Goal: Information Seeking & Learning: Learn about a topic

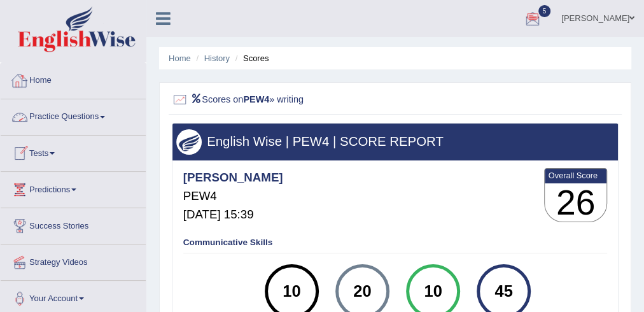
click at [42, 75] on link "Home" at bounding box center [73, 79] width 145 height 32
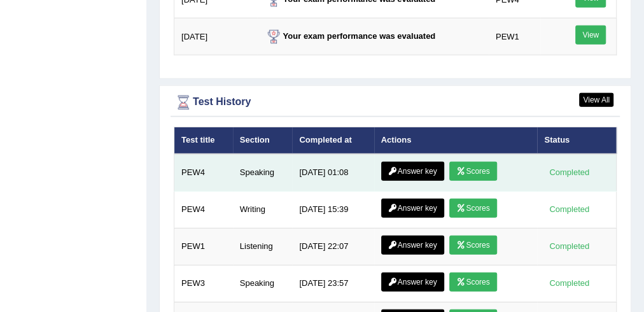
scroll to position [1765, 0]
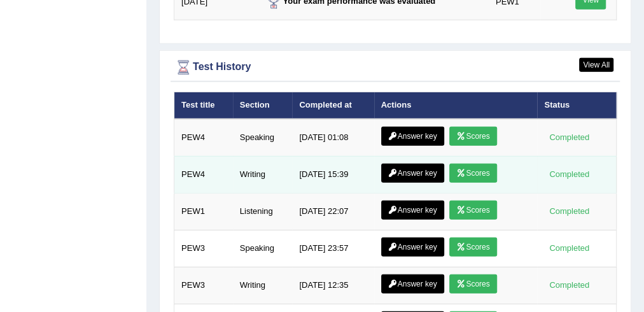
click at [466, 164] on link "Scores" at bounding box center [472, 173] width 47 height 19
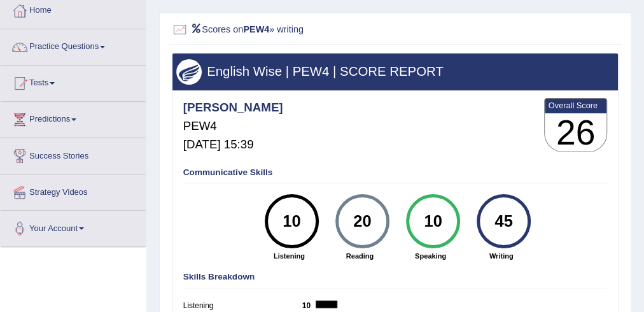
scroll to position [69, 0]
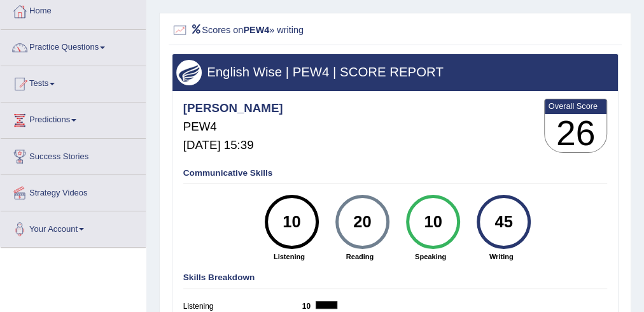
click at [42, 10] on link "Home" at bounding box center [73, 10] width 145 height 32
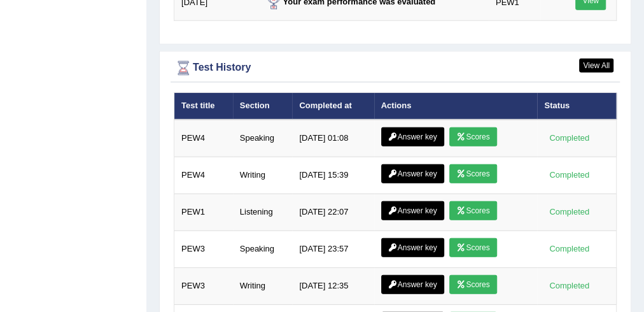
scroll to position [1772, 0]
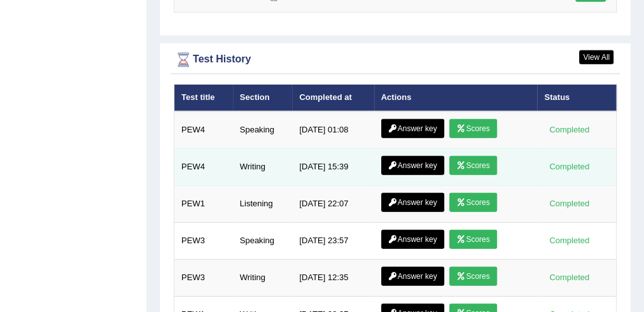
click at [409, 156] on link "Answer key" at bounding box center [412, 165] width 63 height 19
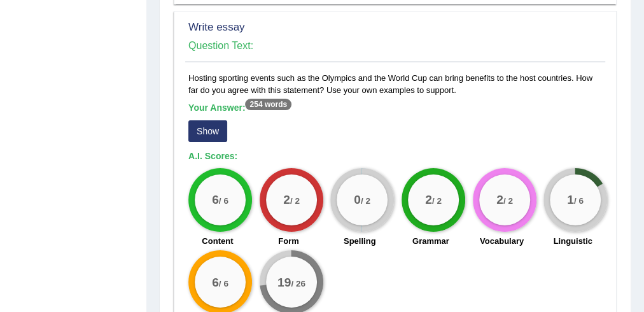
scroll to position [985, 0]
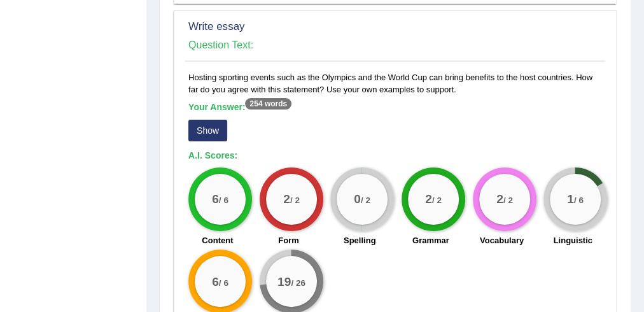
click at [202, 120] on button "Show" at bounding box center [207, 131] width 39 height 22
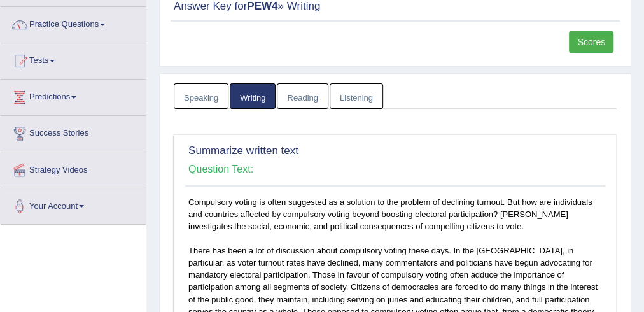
scroll to position [0, 0]
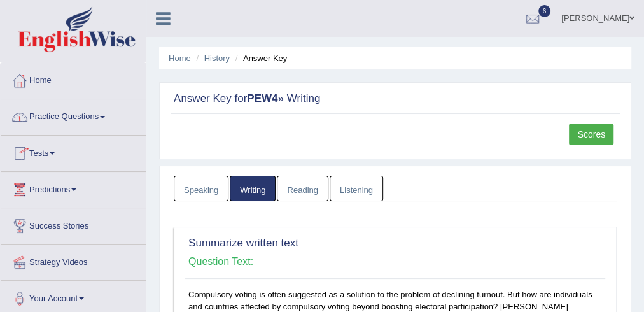
click at [45, 79] on link "Home" at bounding box center [73, 79] width 145 height 32
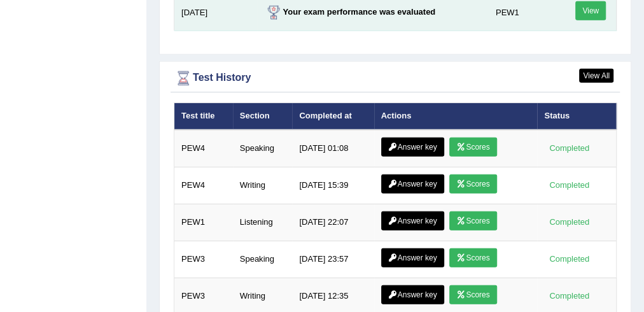
scroll to position [1754, 0]
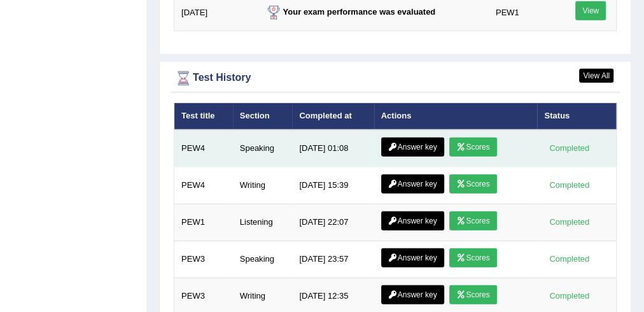
click at [465, 143] on icon at bounding box center [461, 147] width 10 height 8
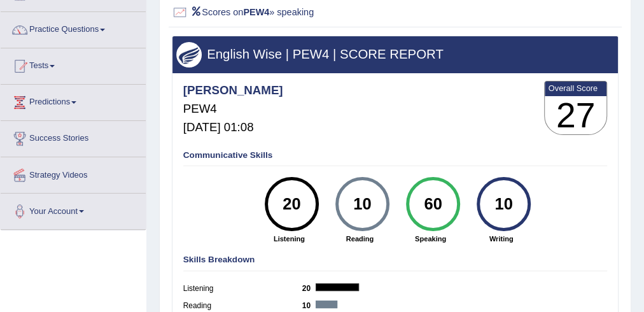
scroll to position [20, 0]
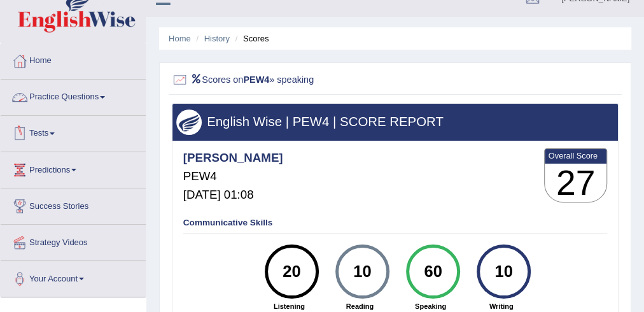
click at [109, 95] on link "Practice Questions" at bounding box center [73, 96] width 145 height 32
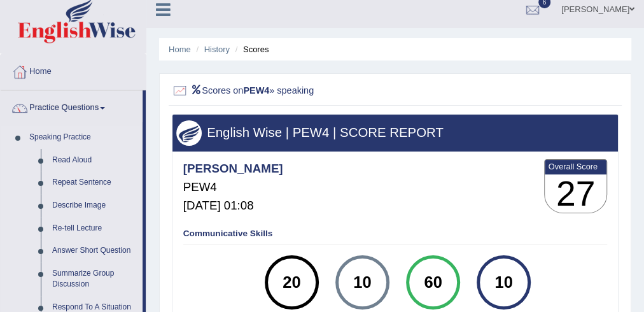
scroll to position [0, 0]
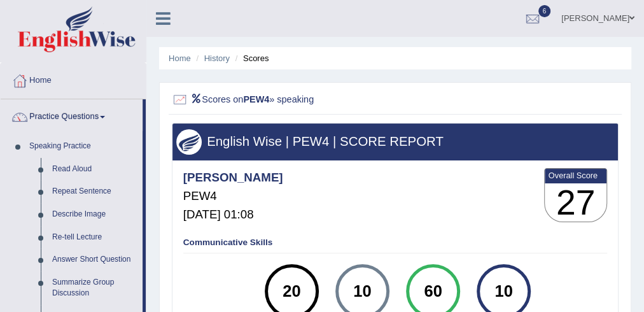
click at [47, 83] on link "Home" at bounding box center [73, 79] width 145 height 32
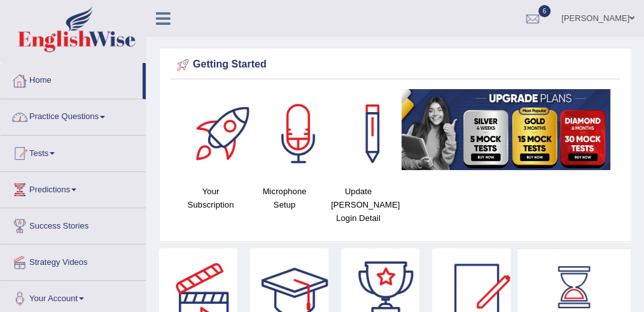
click at [48, 80] on link "Home" at bounding box center [72, 79] width 142 height 32
click at [106, 113] on link "Practice Questions" at bounding box center [73, 115] width 145 height 32
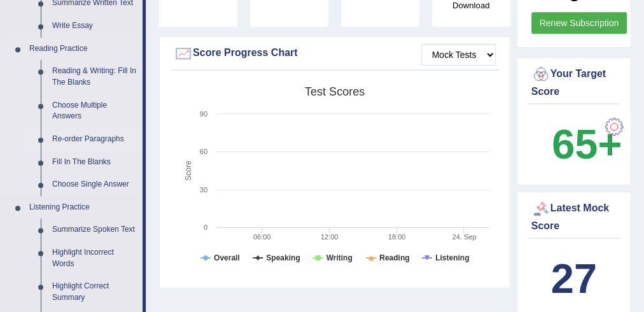
scroll to position [335, 0]
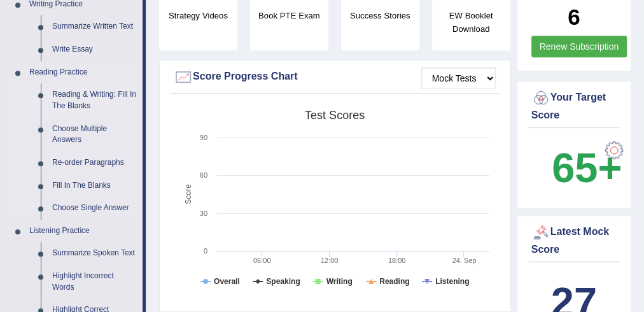
click at [67, 91] on link "Reading & Writing: Fill In The Blanks" at bounding box center [94, 100] width 96 height 34
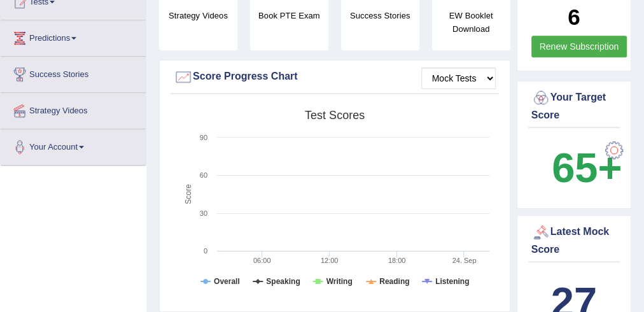
scroll to position [233, 0]
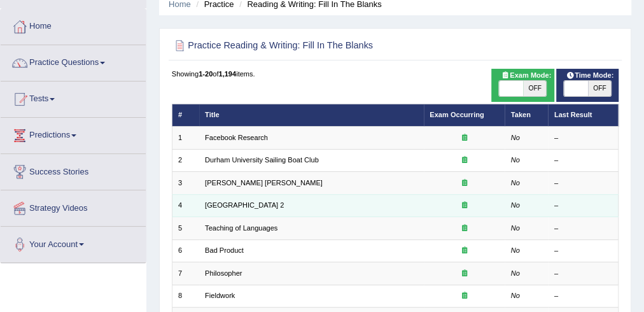
scroll to position [55, 0]
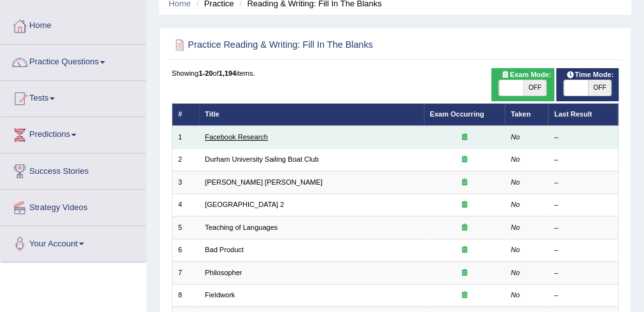
click at [255, 136] on link "Facebook Research" at bounding box center [236, 137] width 63 height 8
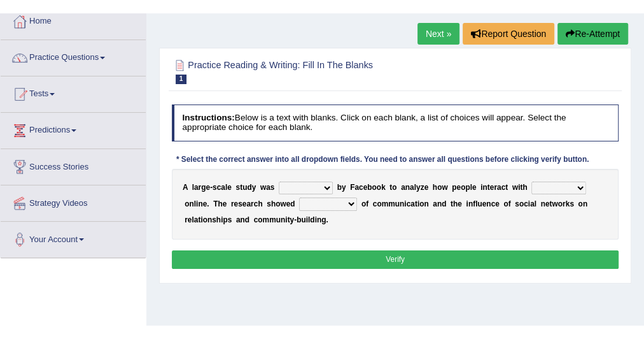
scroll to position [73, 0]
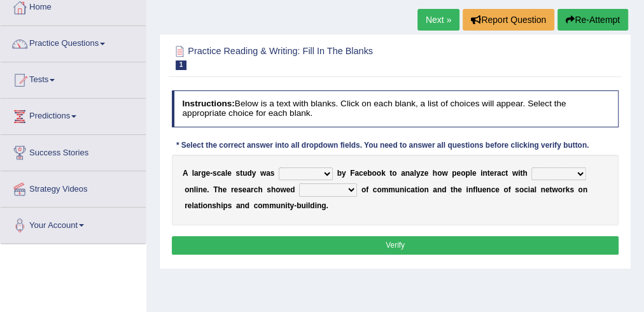
click at [327, 172] on select "surveyed had asked made" at bounding box center [306, 173] width 54 height 13
click at [349, 190] on select "advantages standards fellowships patterns" at bounding box center [328, 189] width 58 height 13
click at [328, 172] on select "surveyed had asked made" at bounding box center [306, 173] width 54 height 13
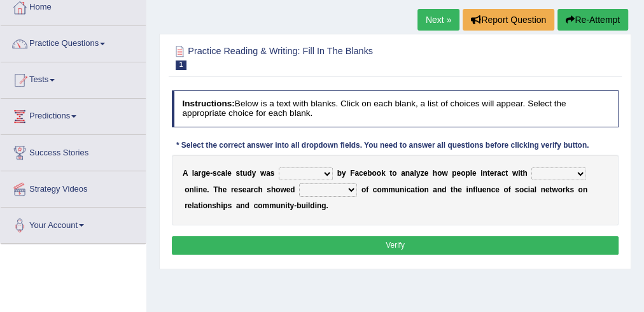
click at [328, 173] on select "surveyed had asked made" at bounding box center [306, 173] width 54 height 13
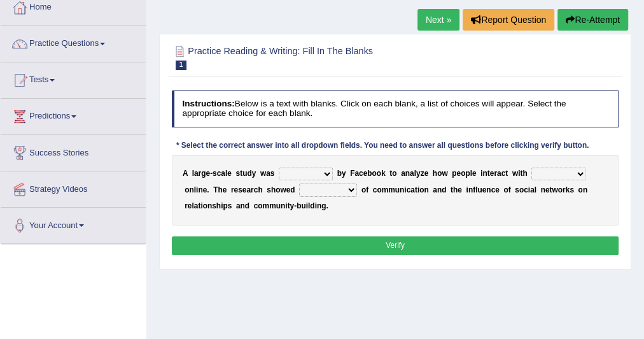
click at [326, 174] on select "surveyed had asked made" at bounding box center [306, 173] width 54 height 13
click at [325, 172] on select "surveyed had asked made" at bounding box center [306, 173] width 54 height 13
click at [329, 172] on select "surveyed had asked made" at bounding box center [306, 173] width 54 height 13
click at [329, 174] on select "surveyed had asked made" at bounding box center [306, 173] width 54 height 13
click at [578, 171] on select "together all each other another" at bounding box center [558, 173] width 55 height 13
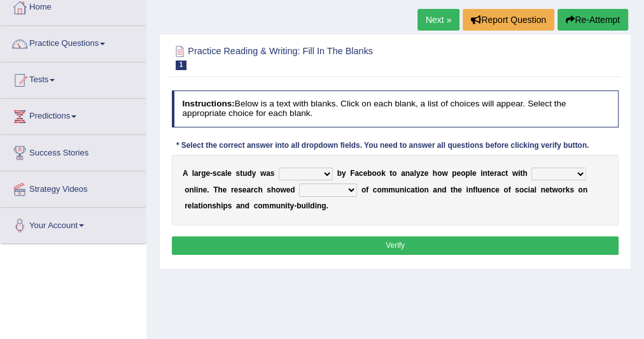
click at [578, 171] on select "together all each other another" at bounding box center [558, 173] width 55 height 13
click at [346, 189] on select "advantages standards fellowships patterns" at bounding box center [328, 189] width 58 height 13
click at [326, 167] on select "surveyed had asked made" at bounding box center [306, 173] width 54 height 13
select select "made"
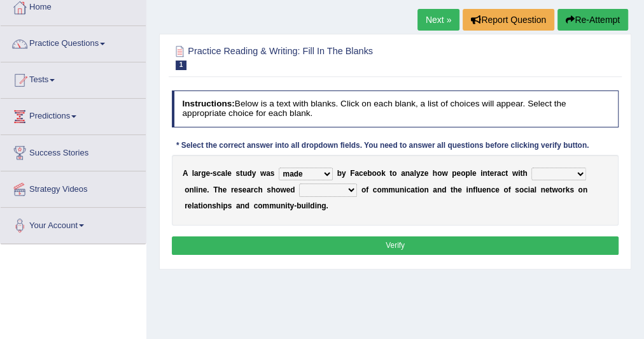
click at [279, 167] on select "surveyed had asked made" at bounding box center [306, 173] width 54 height 13
click at [580, 169] on select "together all each other another" at bounding box center [558, 173] width 55 height 13
select select "each other"
click at [531, 167] on select "together all each other another" at bounding box center [558, 173] width 55 height 13
click at [579, 172] on select "together all each other another" at bounding box center [558, 173] width 55 height 13
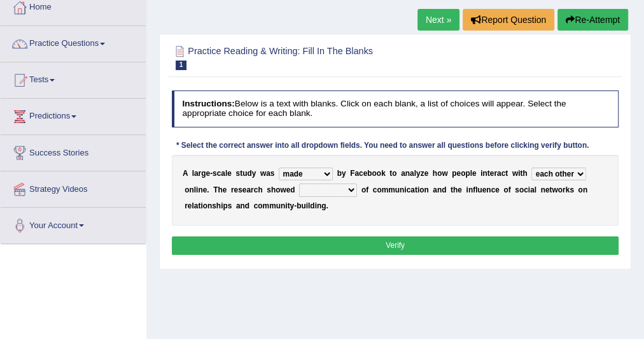
click at [457, 214] on div "A l a r g e - s c a l e s t u d y w a s surveyed had asked made b y F a c e b o…" at bounding box center [395, 190] width 447 height 71
click at [346, 188] on select "advantages standards fellowships patterns" at bounding box center [328, 189] width 58 height 13
select select "advantages"
click at [299, 183] on select "advantages standards fellowships patterns" at bounding box center [328, 189] width 58 height 13
click at [326, 172] on select "surveyed had asked made" at bounding box center [306, 173] width 54 height 13
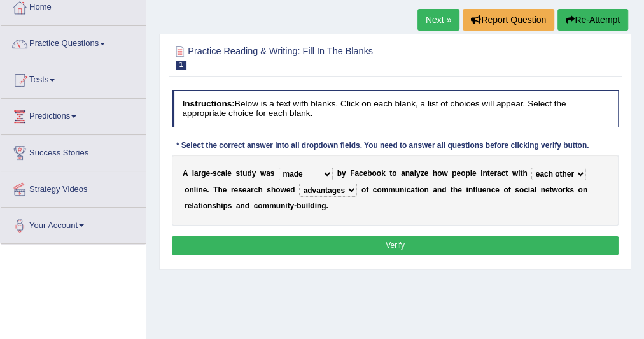
click at [326, 172] on select "surveyed had asked made" at bounding box center [306, 173] width 54 height 13
click at [580, 172] on select "together all each other another" at bounding box center [558, 173] width 55 height 13
click at [350, 186] on select "advantages standards fellowships patterns" at bounding box center [328, 189] width 58 height 13
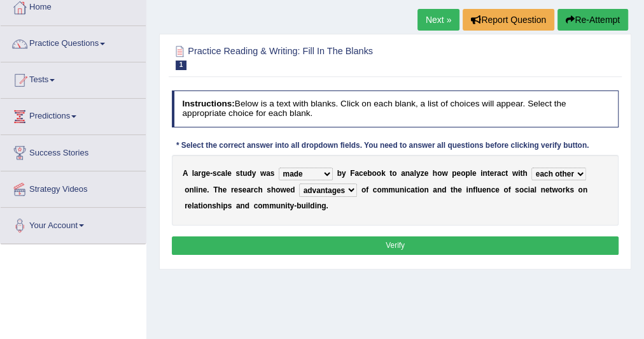
click at [327, 171] on select "surveyed had asked made" at bounding box center [306, 173] width 54 height 13
click at [328, 173] on select "surveyed had asked made" at bounding box center [306, 173] width 54 height 13
click at [327, 172] on select "surveyed had asked made" at bounding box center [306, 173] width 54 height 13
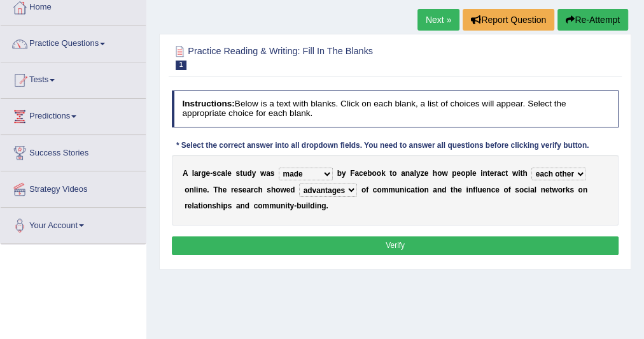
click at [369, 214] on div "A l a r g e - s c a l e s t u d y w a s surveyed had asked made b y F a c e b o…" at bounding box center [395, 190] width 447 height 71
click at [330, 171] on select "surveyed had asked made" at bounding box center [306, 173] width 54 height 13
click at [326, 168] on select "surveyed had asked made" at bounding box center [306, 173] width 54 height 13
click at [328, 171] on select "surveyed had asked made" at bounding box center [306, 173] width 54 height 13
click at [279, 167] on select "surveyed had asked made" at bounding box center [306, 173] width 54 height 13
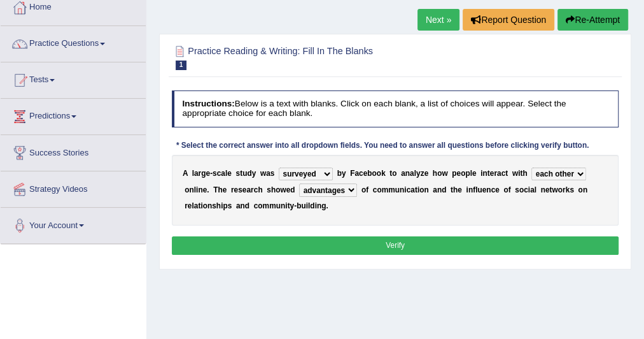
click at [326, 171] on select "surveyed had asked made" at bounding box center [306, 173] width 54 height 13
select select "asked"
click at [279, 167] on select "surveyed had asked made" at bounding box center [306, 173] width 54 height 13
click at [328, 169] on select "surveyed had asked made" at bounding box center [306, 173] width 54 height 13
click at [316, 244] on button "Verify" at bounding box center [395, 245] width 447 height 18
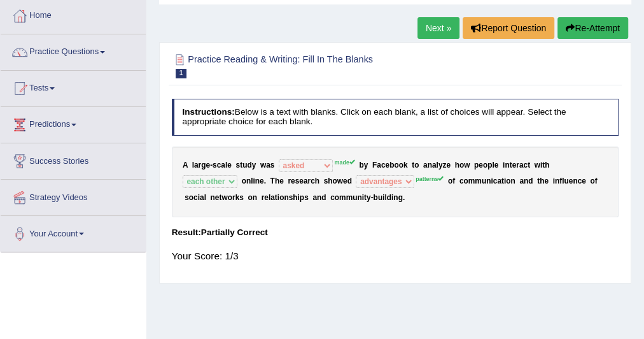
scroll to position [64, 0]
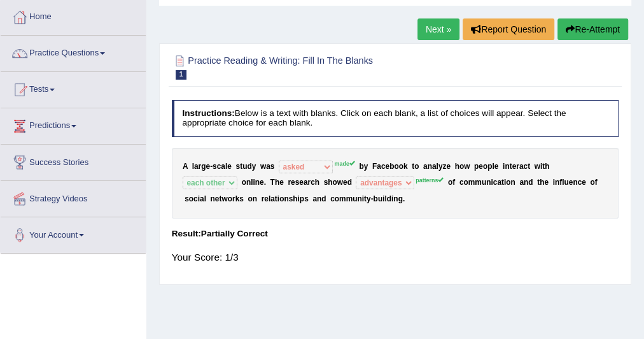
click at [422, 24] on link "Next »" at bounding box center [438, 29] width 42 height 22
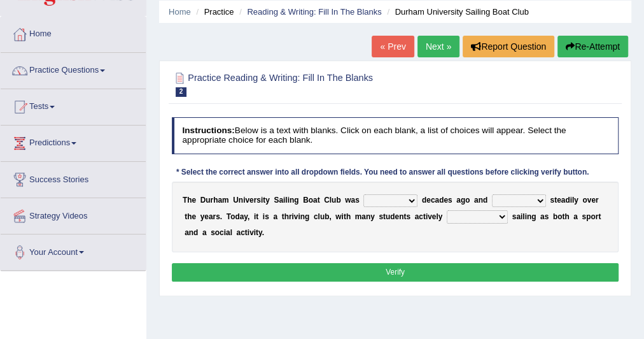
scroll to position [46, 0]
click at [377, 41] on link "« Prev" at bounding box center [393, 47] width 42 height 22
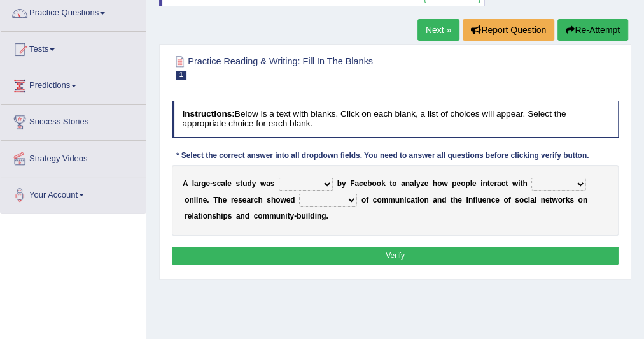
scroll to position [102, 0]
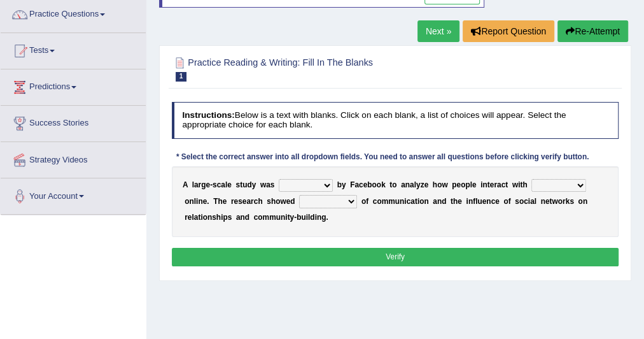
click at [327, 182] on select "surveyed had asked made" at bounding box center [306, 185] width 54 height 13
click at [361, 225] on div "A l a r g e - s c a l e s t u d y w a s surveyed had asked made b y F a c e b o…" at bounding box center [395, 201] width 447 height 71
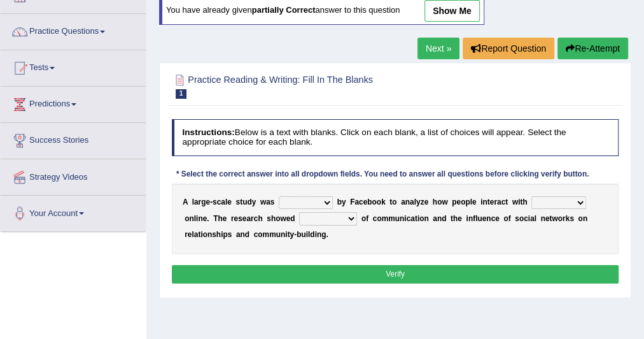
scroll to position [86, 0]
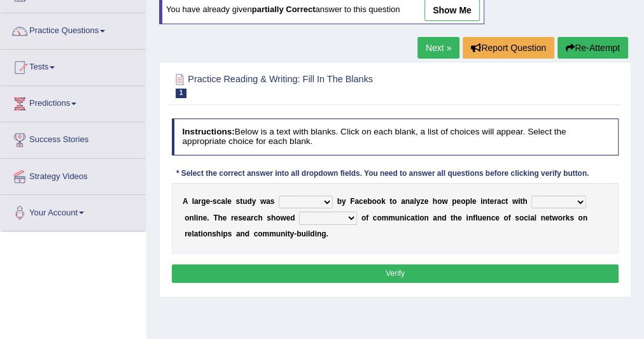
click at [329, 199] on select "surveyed had asked made" at bounding box center [306, 201] width 54 height 13
select select "made"
click at [279, 195] on select "surveyed had asked made" at bounding box center [306, 201] width 54 height 13
click at [589, 197] on div "A l a r g e - s c a l e s t u d y w a s surveyed had asked made b y F a c e b o…" at bounding box center [395, 218] width 447 height 71
click at [585, 196] on div "A l a r g e - s c a l e s t u d y w a s surveyed had asked made b y F a c e b o…" at bounding box center [395, 218] width 447 height 71
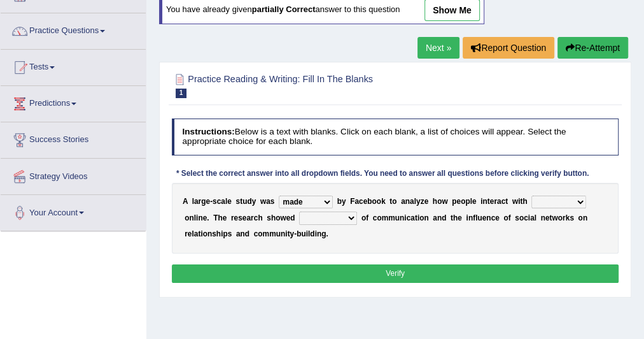
click at [583, 197] on select "together all each other another" at bounding box center [558, 201] width 55 height 13
select select "each other"
click at [531, 195] on select "together all each other another" at bounding box center [558, 201] width 55 height 13
click at [350, 214] on select "advantages standards fellowships patterns" at bounding box center [328, 217] width 58 height 13
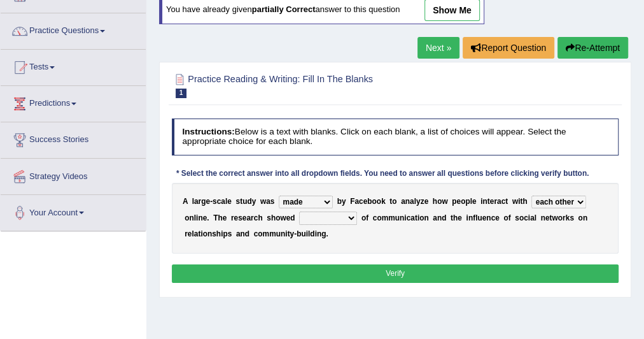
click at [352, 215] on select "advantages standards fellowships patterns" at bounding box center [328, 217] width 58 height 13
click at [299, 211] on select "advantages standards fellowships patterns" at bounding box center [328, 217] width 58 height 13
click at [352, 213] on select "advantages standards fellowships patterns" at bounding box center [328, 217] width 58 height 13
click at [299, 211] on select "advantages standards fellowships patterns" at bounding box center [328, 217] width 58 height 13
click at [349, 213] on select "advantages standards fellowships patterns" at bounding box center [328, 217] width 58 height 13
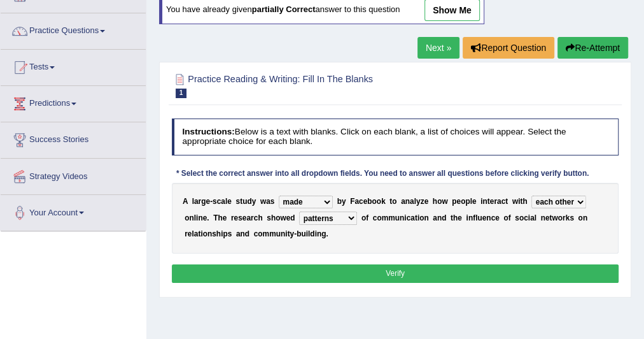
click at [299, 211] on select "advantages standards fellowships patterns" at bounding box center [328, 217] width 58 height 13
click at [346, 215] on select "advantages standards fellowships patterns" at bounding box center [328, 217] width 58 height 13
select select "advantages"
click at [299, 211] on select "advantages standards fellowships patterns" at bounding box center [328, 217] width 58 height 13
click at [331, 264] on button "Verify" at bounding box center [395, 273] width 447 height 18
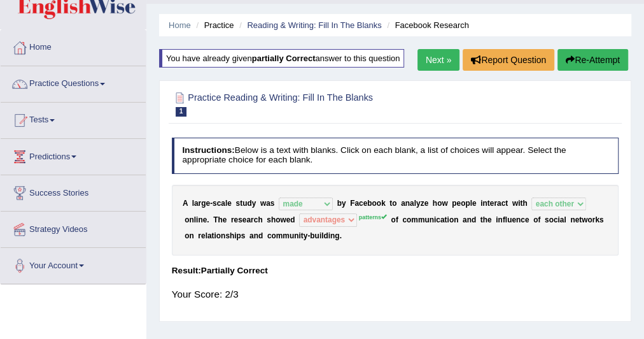
scroll to position [33, 0]
click at [430, 53] on link "Next »" at bounding box center [438, 60] width 42 height 22
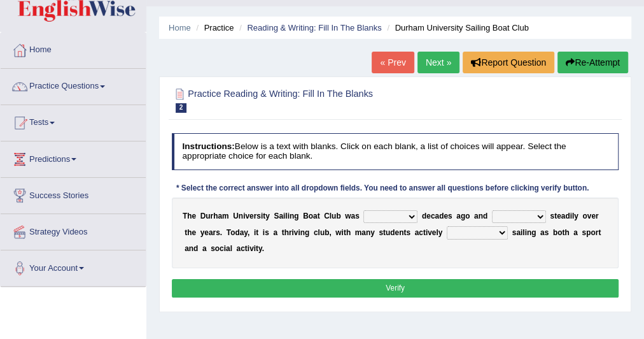
scroll to position [29, 0]
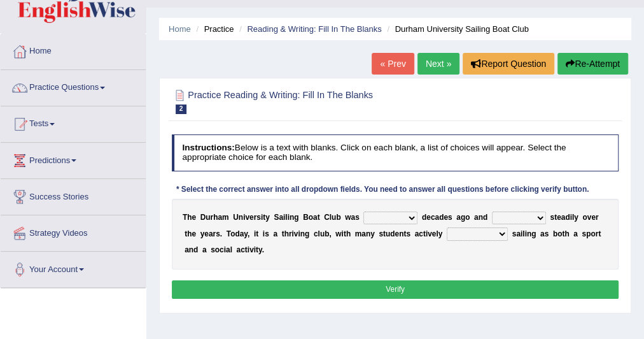
click at [409, 216] on select "found fund founded find" at bounding box center [390, 217] width 54 height 13
select select "founded"
click at [363, 211] on select "found fund founded find" at bounding box center [390, 217] width 54 height 13
click at [497, 216] on select "grow growing has grown grown" at bounding box center [519, 217] width 54 height 13
click at [492, 211] on select "grow growing has grown grown" at bounding box center [519, 217] width 54 height 13
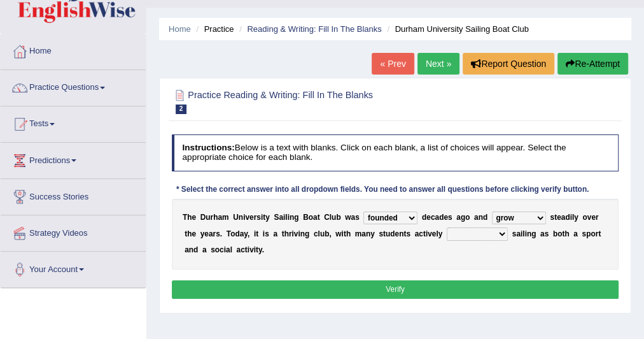
click at [524, 212] on select "grow growing has grown grown" at bounding box center [519, 217] width 54 height 13
click at [492, 211] on select "grow growing has grown grown" at bounding box center [519, 217] width 54 height 13
click at [516, 214] on select "grow growing has grown grown" at bounding box center [519, 217] width 54 height 13
select select "has grown"
click at [492, 211] on select "grow growing has grown grown" at bounding box center [519, 217] width 54 height 13
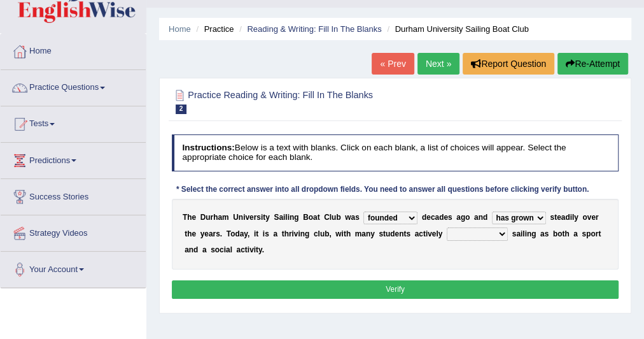
click at [461, 233] on select "enjoy enjoyed are enjoying enjoying" at bounding box center [477, 233] width 61 height 13
select select "enjoying"
click at [447, 227] on select "enjoy enjoyed are enjoying enjoying" at bounding box center [477, 233] width 61 height 13
click at [469, 232] on select "enjoy enjoyed are enjoying enjoying" at bounding box center [477, 233] width 61 height 13
click at [421, 250] on div "T h e D u r h a m U n i v e r s i t y S a i l i n g B o a t C l u b w a s found…" at bounding box center [395, 234] width 447 height 71
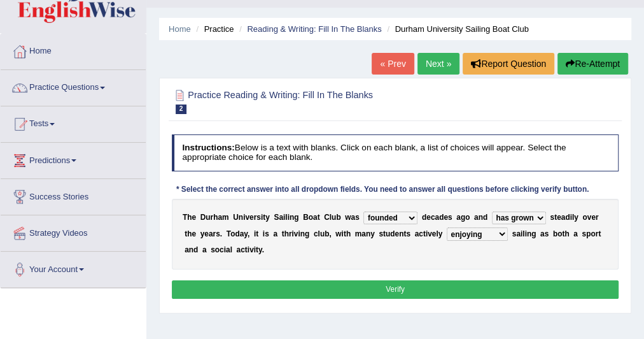
click at [412, 281] on button "Verify" at bounding box center [395, 289] width 447 height 18
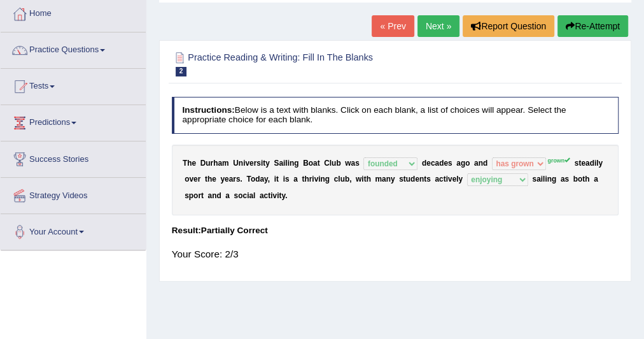
scroll to position [66, 0]
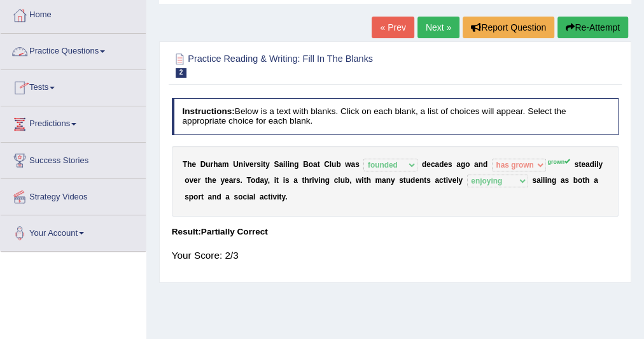
click at [105, 52] on span at bounding box center [102, 51] width 5 height 3
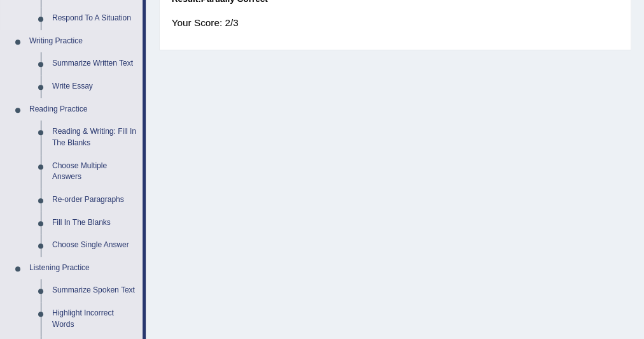
scroll to position [300, 0]
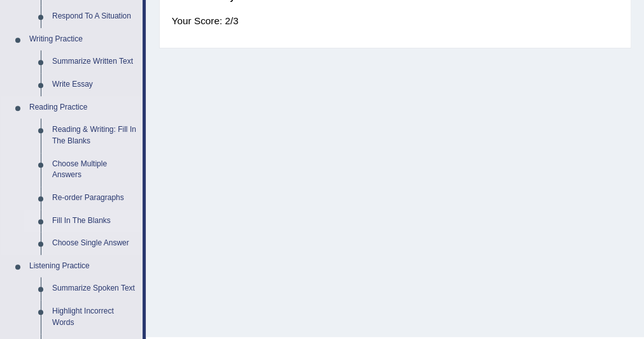
click at [95, 218] on link "Fill In The Blanks" at bounding box center [94, 220] width 96 height 23
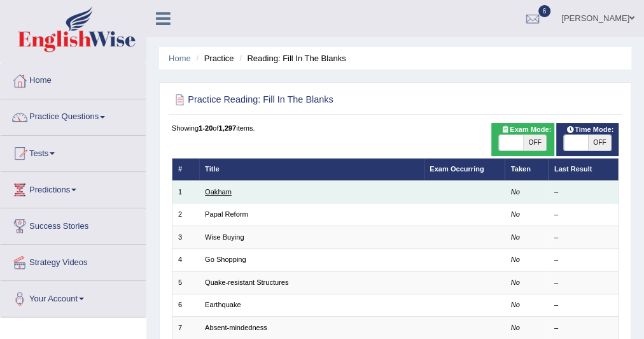
click at [214, 193] on link "Oakham" at bounding box center [218, 192] width 27 height 8
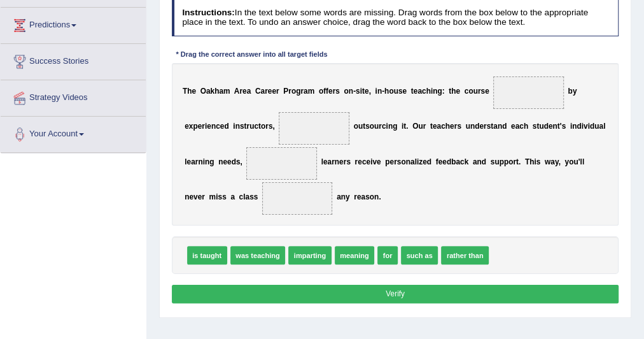
scroll to position [165, 0]
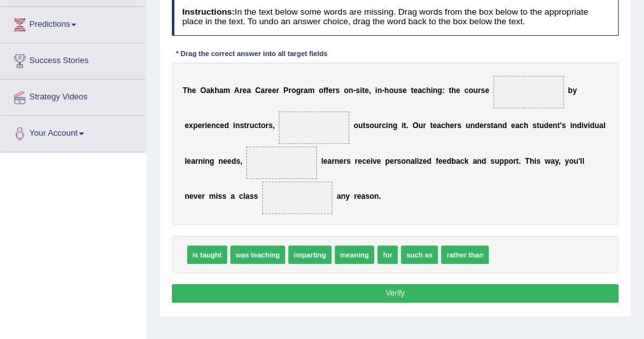
click at [350, 255] on span "meaning" at bounding box center [354, 254] width 39 height 18
click at [501, 96] on span at bounding box center [528, 92] width 71 height 32
click at [510, 86] on span at bounding box center [528, 92] width 71 height 32
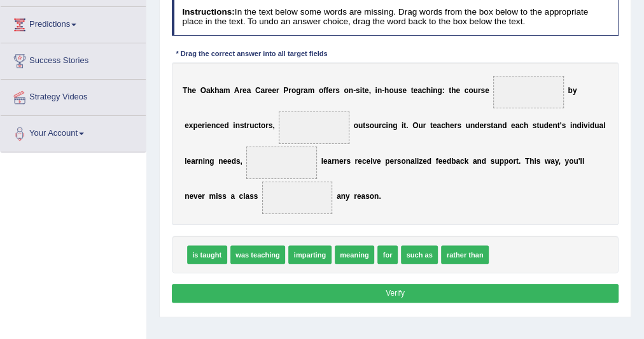
click at [510, 86] on span at bounding box center [528, 92] width 71 height 32
click at [364, 253] on span "meaning" at bounding box center [354, 254] width 39 height 18
click at [532, 83] on span at bounding box center [528, 92] width 71 height 32
click at [210, 248] on span "is taught" at bounding box center [207, 254] width 40 height 18
click at [210, 250] on span "is taught" at bounding box center [207, 254] width 40 height 18
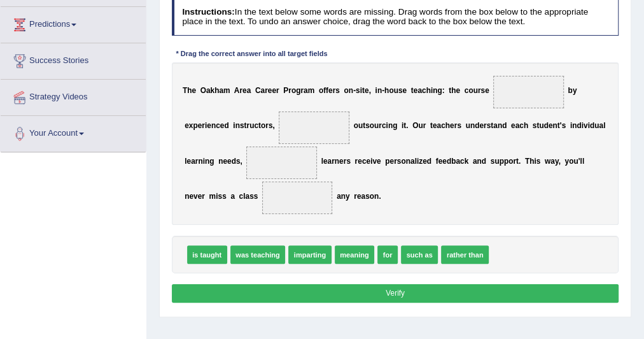
drag, startPoint x: 210, startPoint y: 249, endPoint x: 215, endPoint y: 244, distance: 7.2
click at [527, 80] on span at bounding box center [528, 92] width 71 height 32
click at [219, 252] on span "was teaching" at bounding box center [214, 254] width 55 height 18
click at [518, 92] on span at bounding box center [528, 92] width 71 height 32
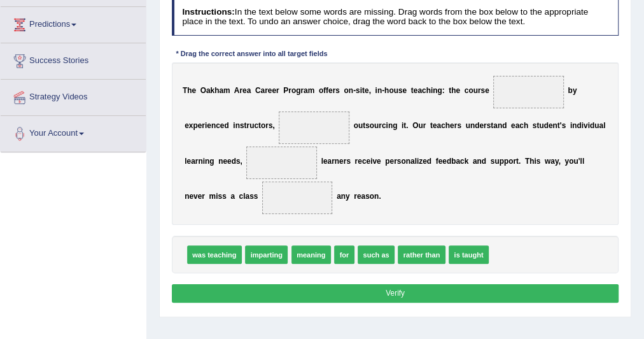
click at [518, 92] on span at bounding box center [528, 92] width 71 height 32
click at [223, 248] on span "was teaching" at bounding box center [214, 254] width 55 height 18
click at [523, 80] on span at bounding box center [528, 92] width 71 height 32
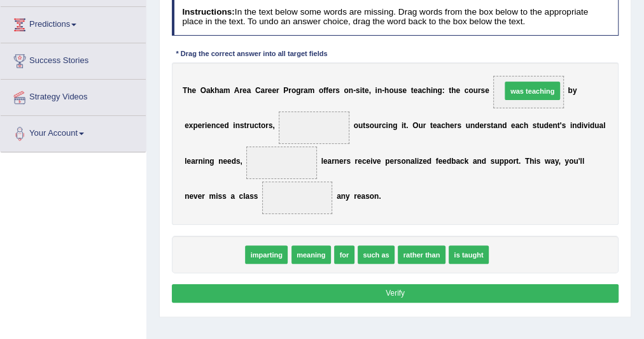
drag, startPoint x: 221, startPoint y: 254, endPoint x: 596, endPoint y: 61, distance: 421.0
click at [596, 61] on div "Instructions: In the text below some words are missing. Drag words from the box…" at bounding box center [395, 153] width 452 height 318
drag, startPoint x: 220, startPoint y: 254, endPoint x: 587, endPoint y: 72, distance: 409.8
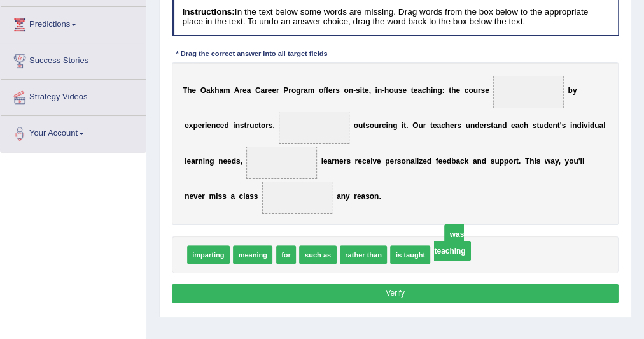
drag, startPoint x: 526, startPoint y: 89, endPoint x: 438, endPoint y: 257, distance: 189.9
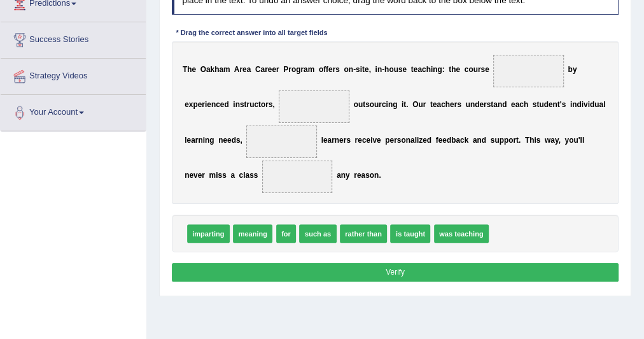
scroll to position [185, 0]
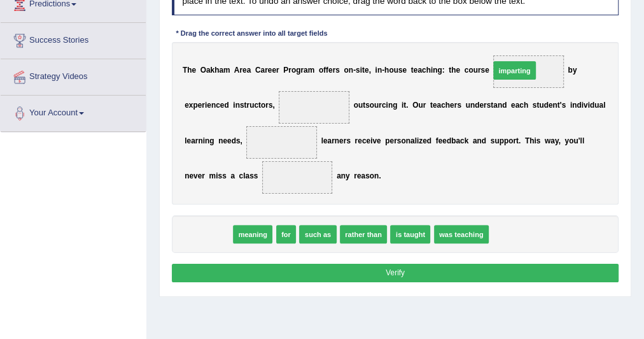
drag, startPoint x: 202, startPoint y: 230, endPoint x: 562, endPoint y: 36, distance: 408.6
click at [562, 36] on div "Instructions: In the text below some words are missing. Drag words from the box…" at bounding box center [395, 132] width 452 height 318
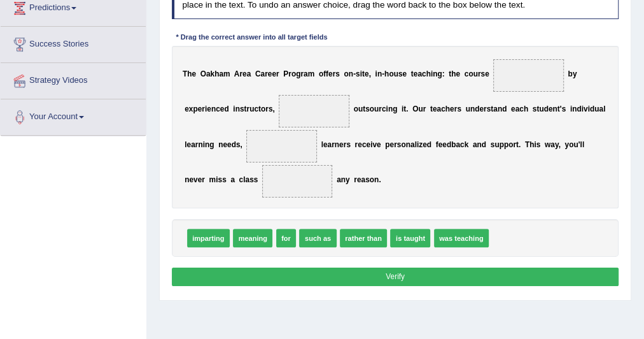
scroll to position [182, 0]
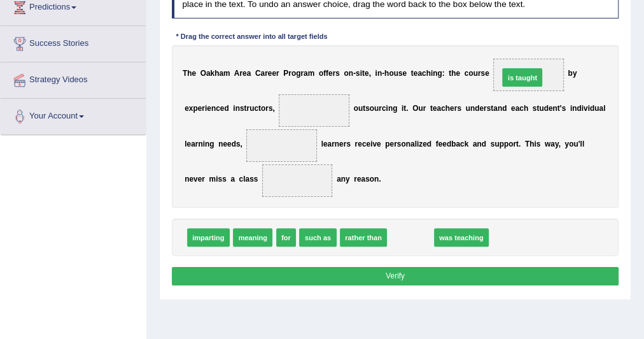
drag, startPoint x: 401, startPoint y: 233, endPoint x: 533, endPoint y: 45, distance: 229.3
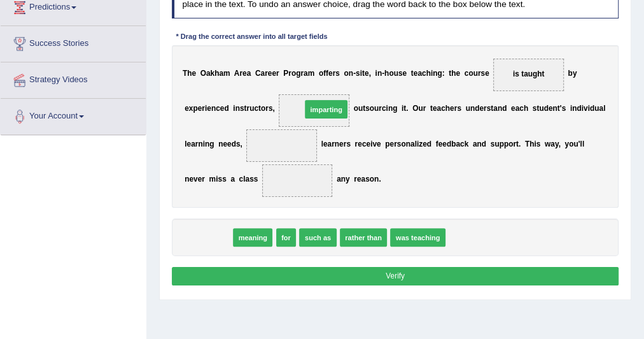
drag, startPoint x: 219, startPoint y: 232, endPoint x: 358, endPoint y: 82, distance: 204.5
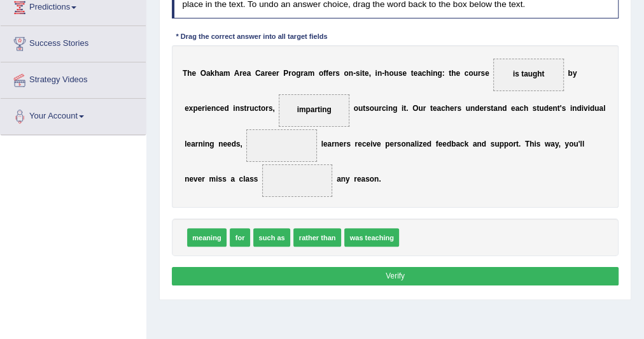
drag, startPoint x: 316, startPoint y: 115, endPoint x: 324, endPoint y: 226, distance: 111.0
click at [324, 226] on div "Instructions: In the text below some words are missing. Drag words from the box…" at bounding box center [395, 135] width 452 height 318
drag, startPoint x: 316, startPoint y: 108, endPoint x: 458, endPoint y: 263, distance: 210.8
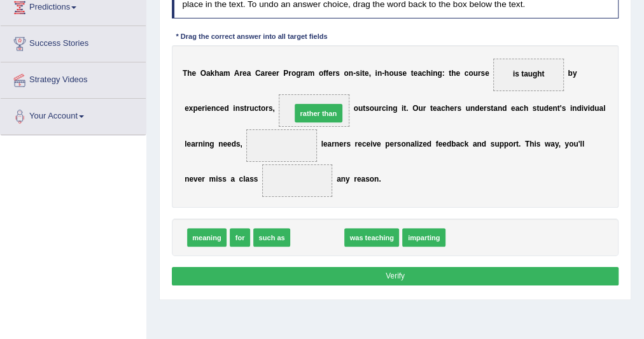
drag, startPoint x: 321, startPoint y: 238, endPoint x: 318, endPoint y: 91, distance: 147.0
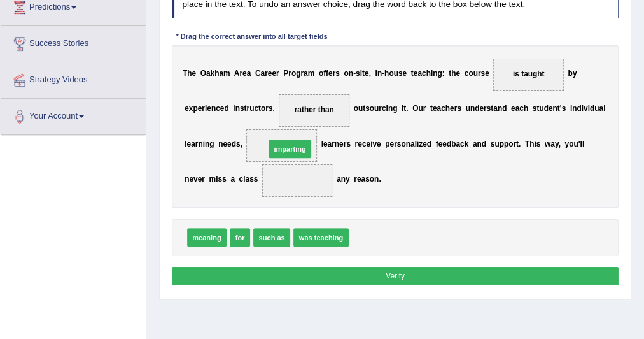
drag, startPoint x: 359, startPoint y: 237, endPoint x: 258, endPoint y: 130, distance: 147.2
drag, startPoint x: 358, startPoint y: 235, endPoint x: 294, endPoint y: 87, distance: 161.4
drag, startPoint x: 235, startPoint y: 233, endPoint x: 271, endPoint y: 167, distance: 75.2
drag, startPoint x: 359, startPoint y: 234, endPoint x: 285, endPoint y: 129, distance: 128.4
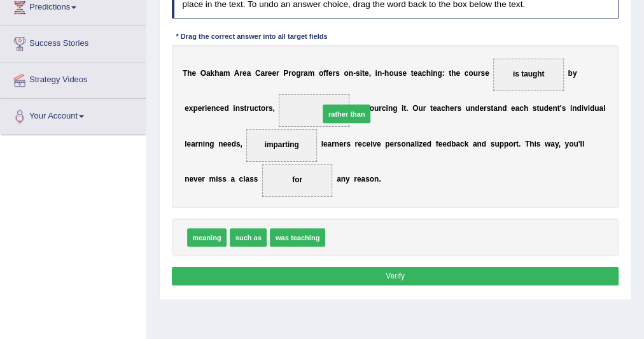
drag, startPoint x: 349, startPoint y: 232, endPoint x: 321, endPoint y: 81, distance: 154.0
click at [370, 270] on button "Verify" at bounding box center [395, 276] width 447 height 18
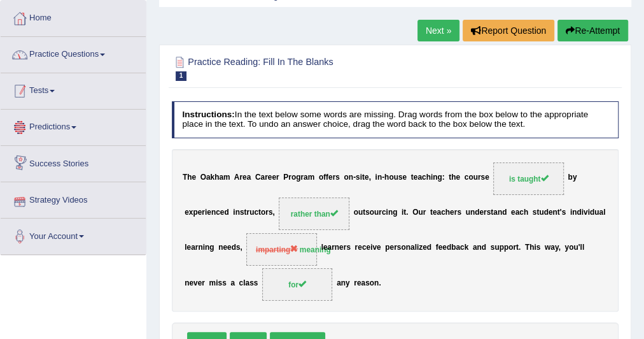
scroll to position [62, 0]
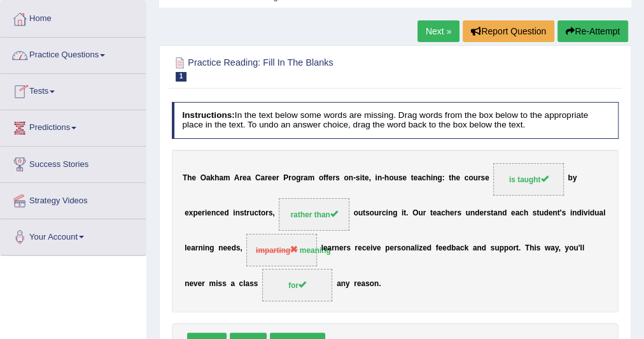
click at [107, 51] on link "Practice Questions" at bounding box center [73, 54] width 145 height 32
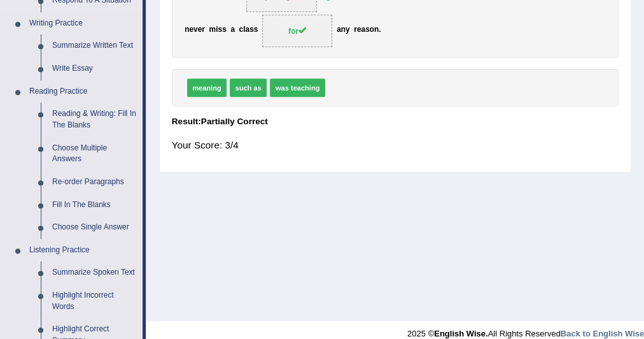
scroll to position [318, 0]
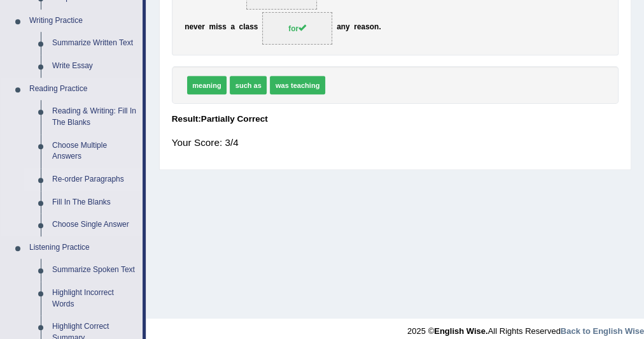
click at [69, 176] on link "Re-order Paragraphs" at bounding box center [94, 179] width 96 height 23
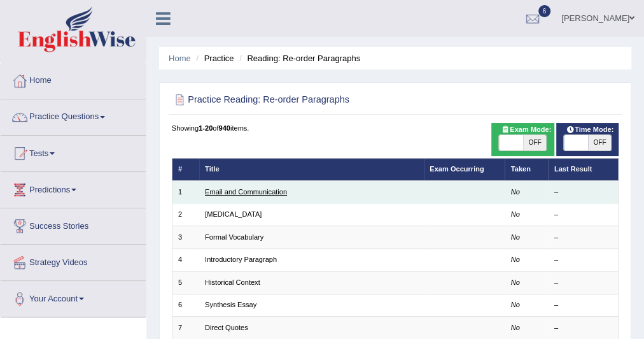
click at [209, 188] on link "Email and Communication" at bounding box center [246, 192] width 82 height 8
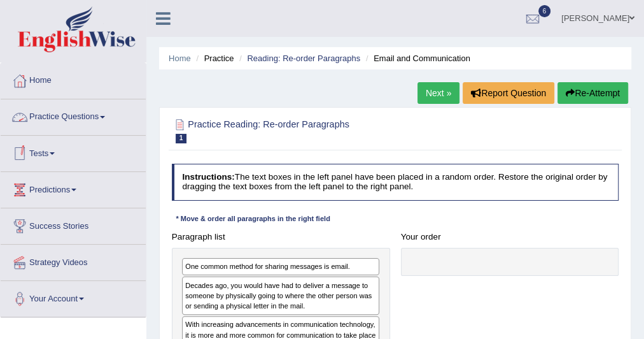
click at [105, 117] on span at bounding box center [102, 117] width 5 height 3
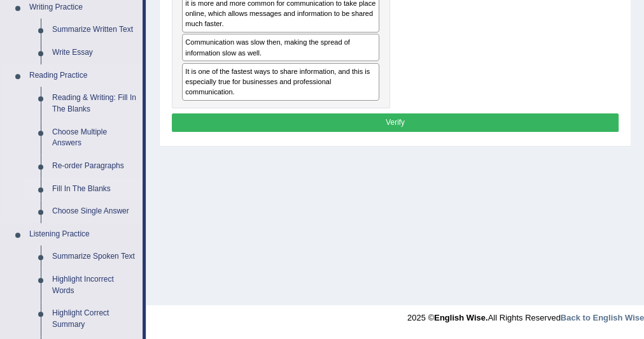
scroll to position [331, 0]
